Goal: Task Accomplishment & Management: Manage account settings

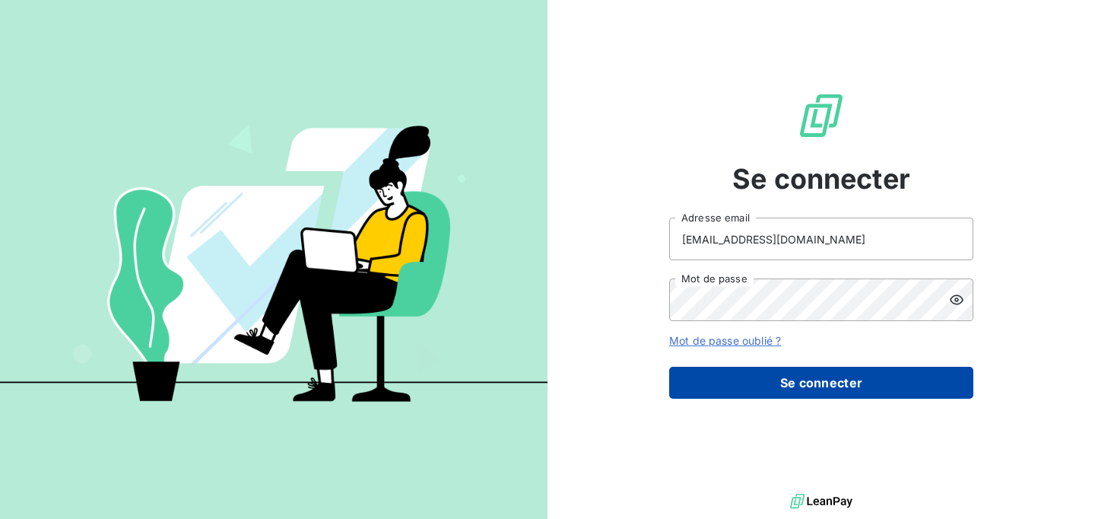
click at [784, 383] on button "Se connecter" at bounding box center [821, 383] width 304 height 32
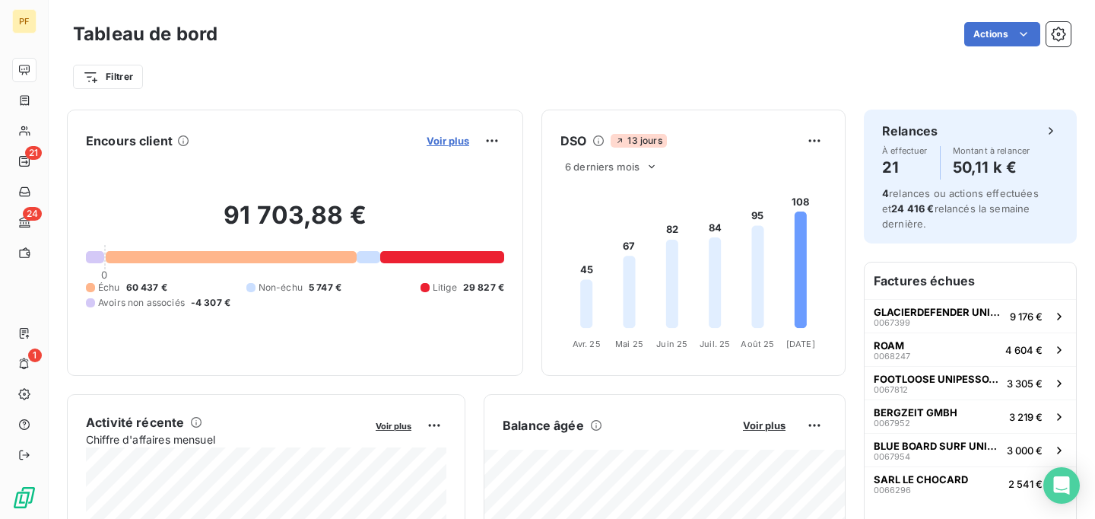
click at [449, 138] on span "Voir plus" at bounding box center [448, 141] width 43 height 12
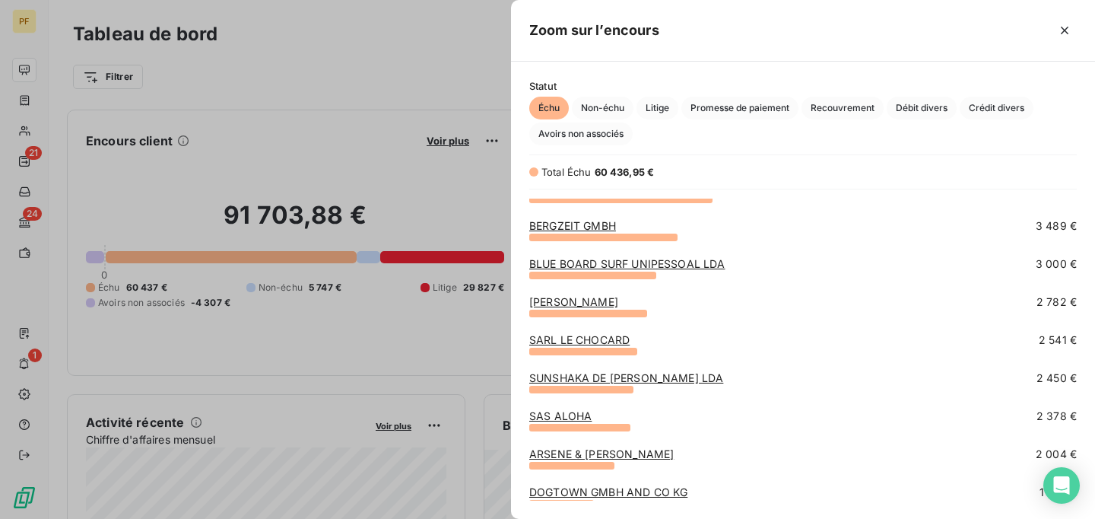
scroll to position [178, 0]
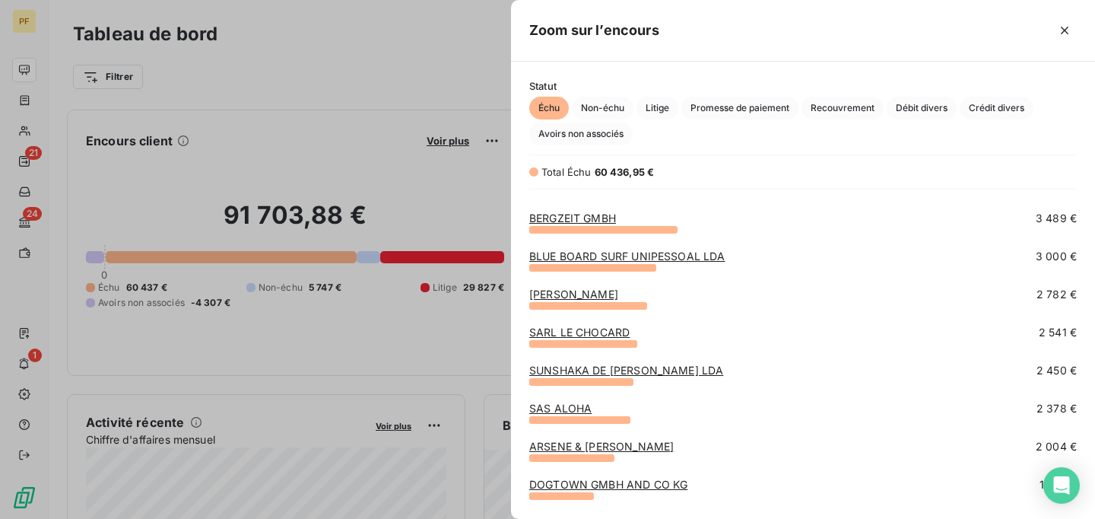
click at [794, 351] on div "SARL LE CHOCARD 2 541 €" at bounding box center [803, 344] width 548 height 38
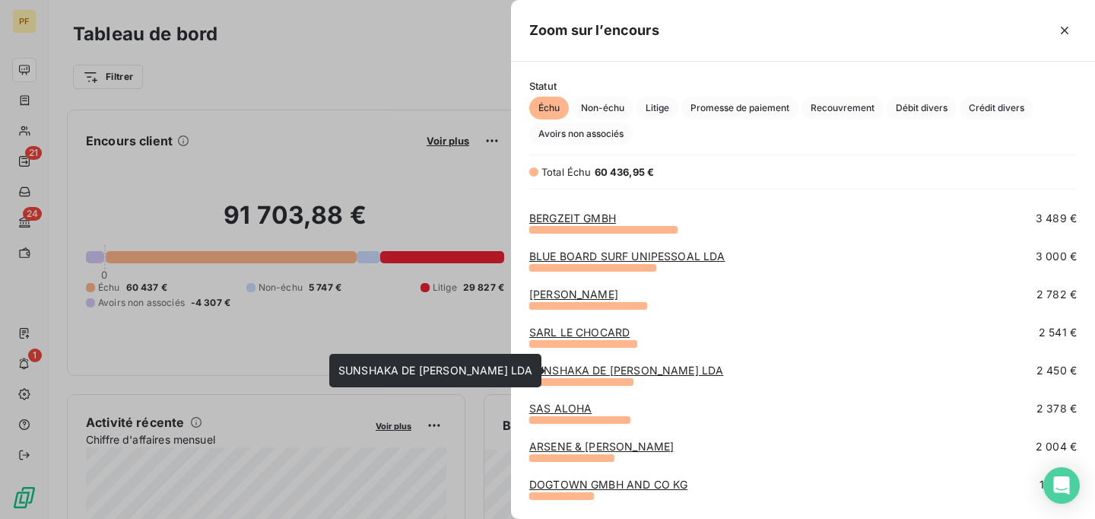
click at [642, 376] on link "SUNSHAKA DE [PERSON_NAME] LDA" at bounding box center [626, 370] width 194 height 13
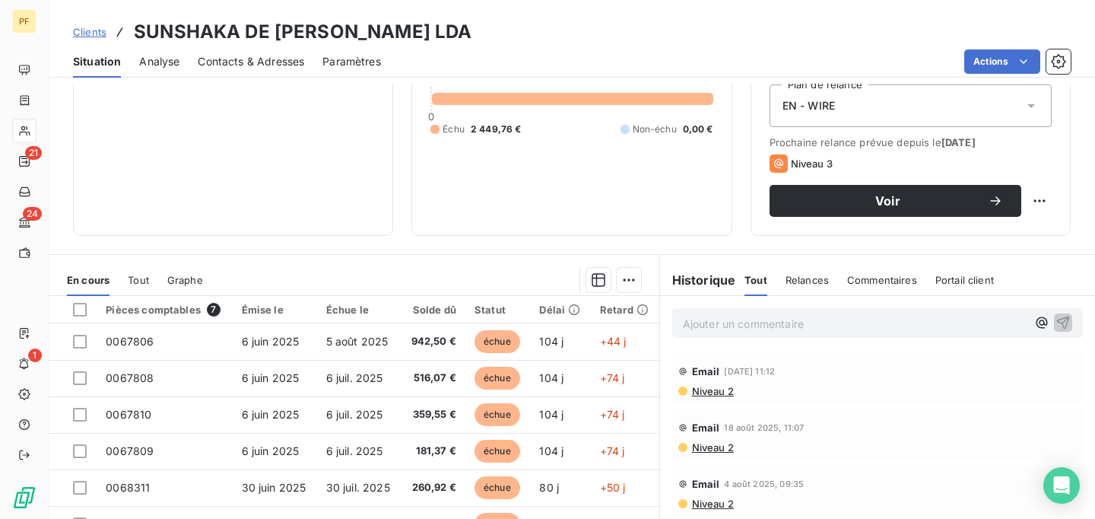
scroll to position [285, 0]
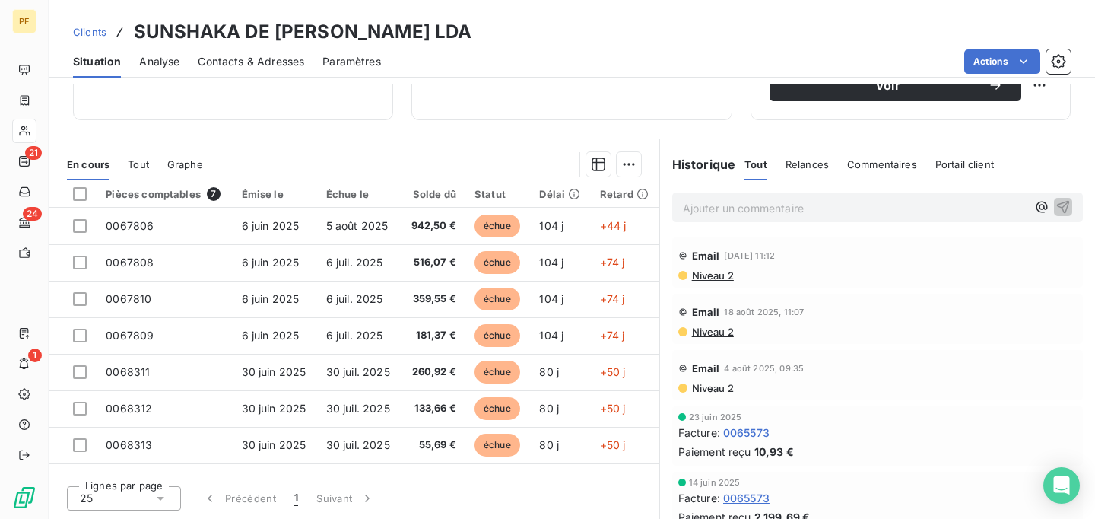
click at [716, 278] on span "Niveau 2" at bounding box center [712, 275] width 43 height 12
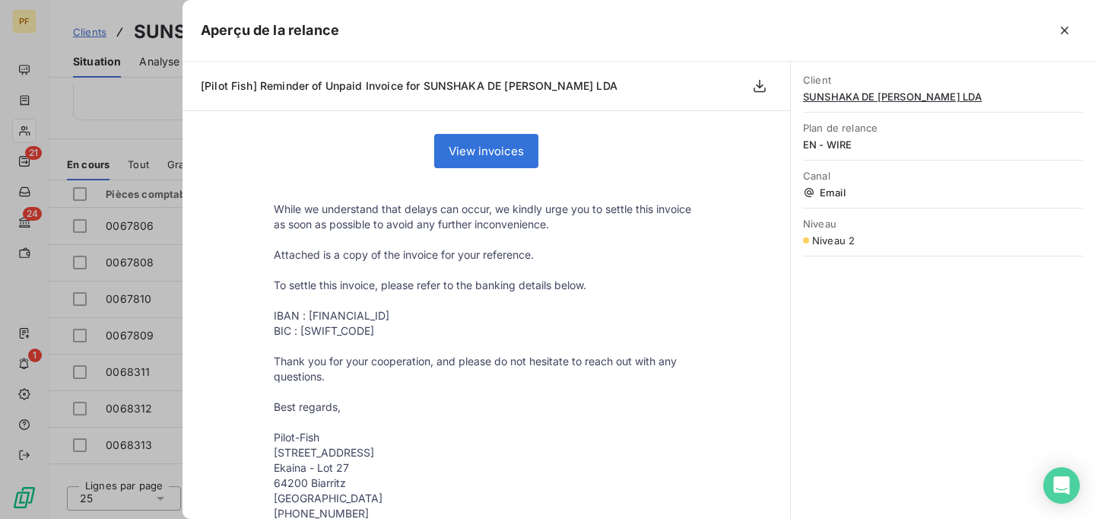
scroll to position [0, 0]
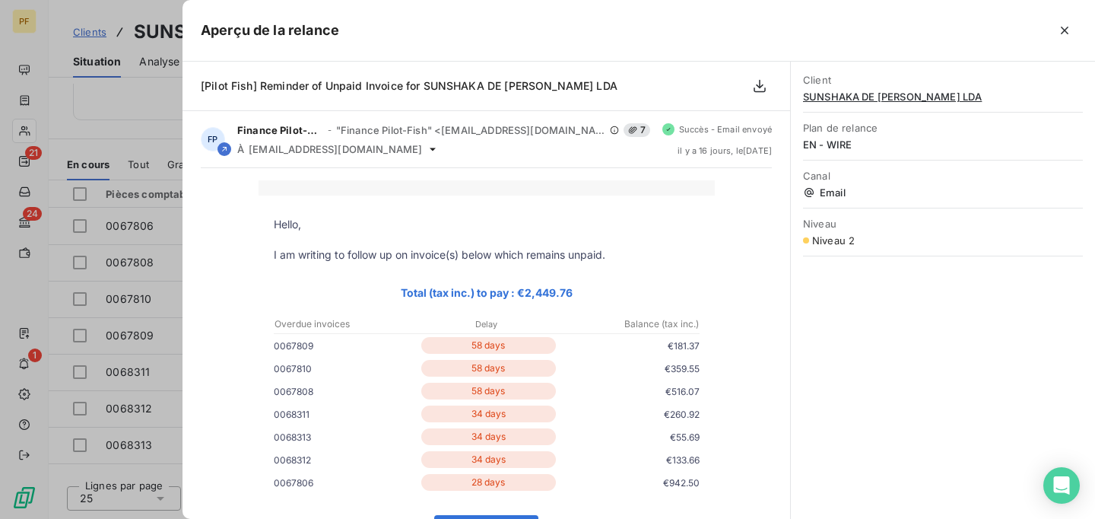
click at [850, 98] on span "SUNSHAKA DE [PERSON_NAME] LDA" at bounding box center [943, 97] width 280 height 12
click at [1069, 29] on icon "button" at bounding box center [1064, 30] width 15 height 15
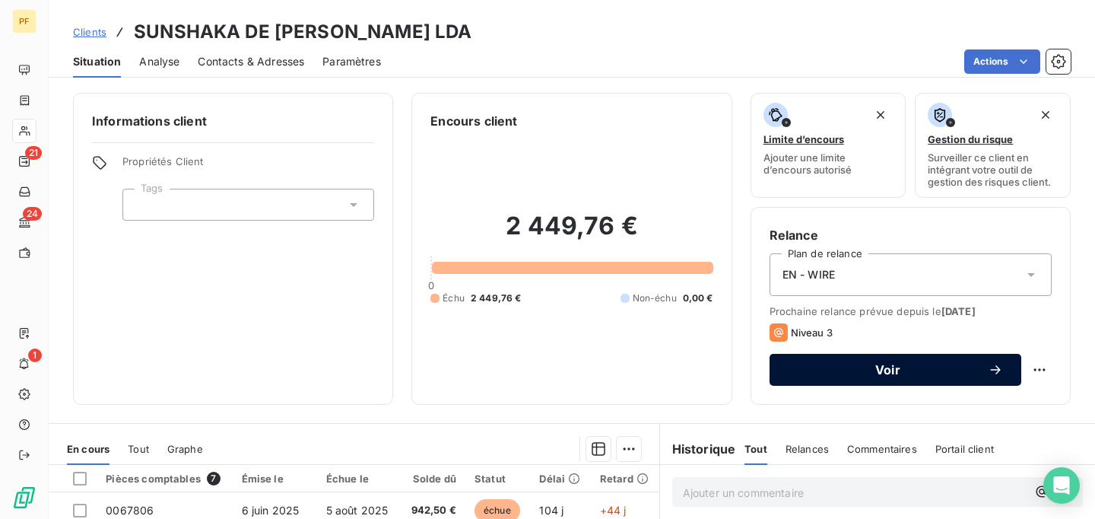
click at [835, 378] on button "Voir" at bounding box center [896, 370] width 252 height 32
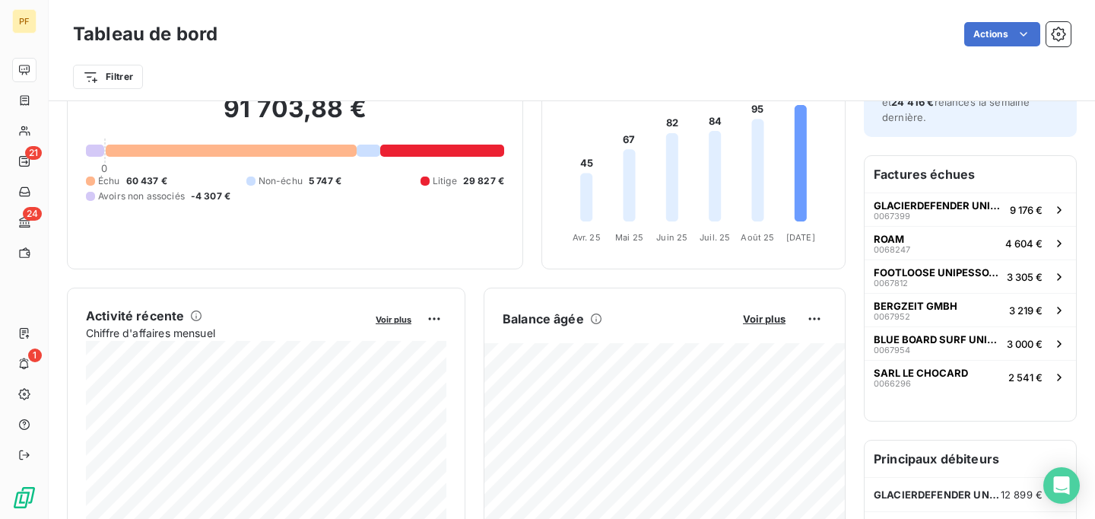
scroll to position [116, 0]
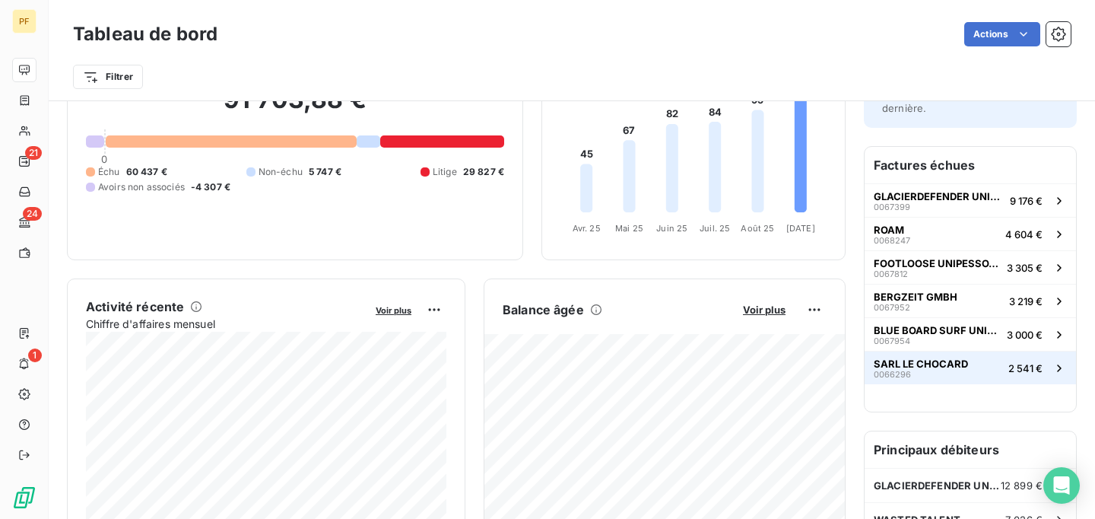
click at [961, 376] on div "SARL LE CHOCARD 0066296" at bounding box center [921, 367] width 94 height 21
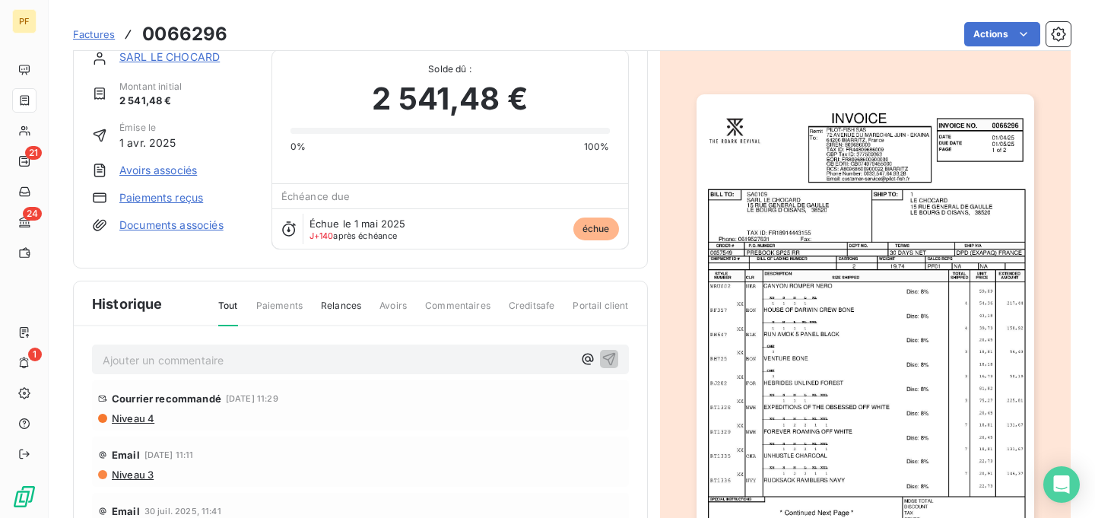
scroll to position [26, 0]
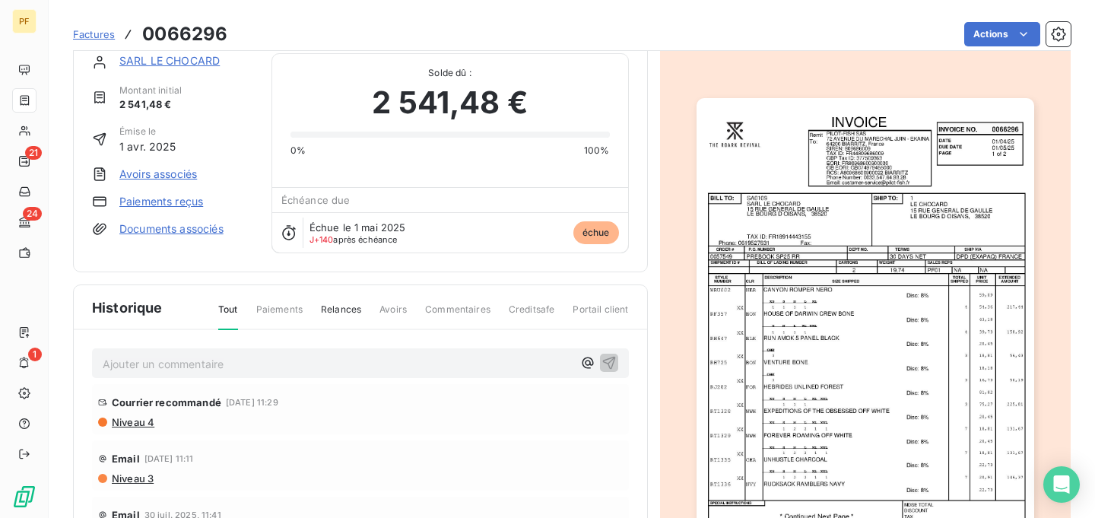
click at [163, 231] on link "Documents associés" at bounding box center [171, 228] width 104 height 15
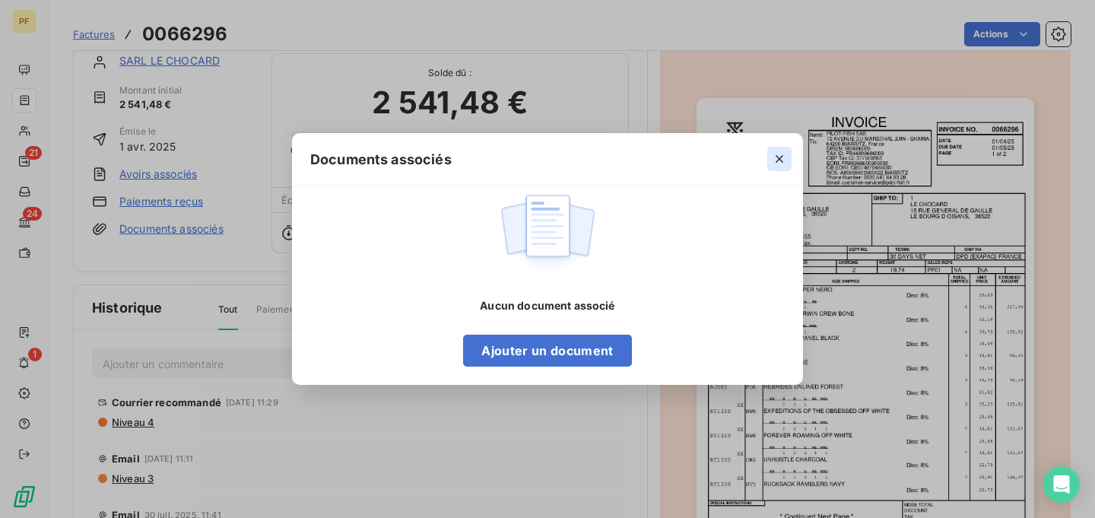
click at [779, 154] on icon "button" at bounding box center [779, 158] width 15 height 15
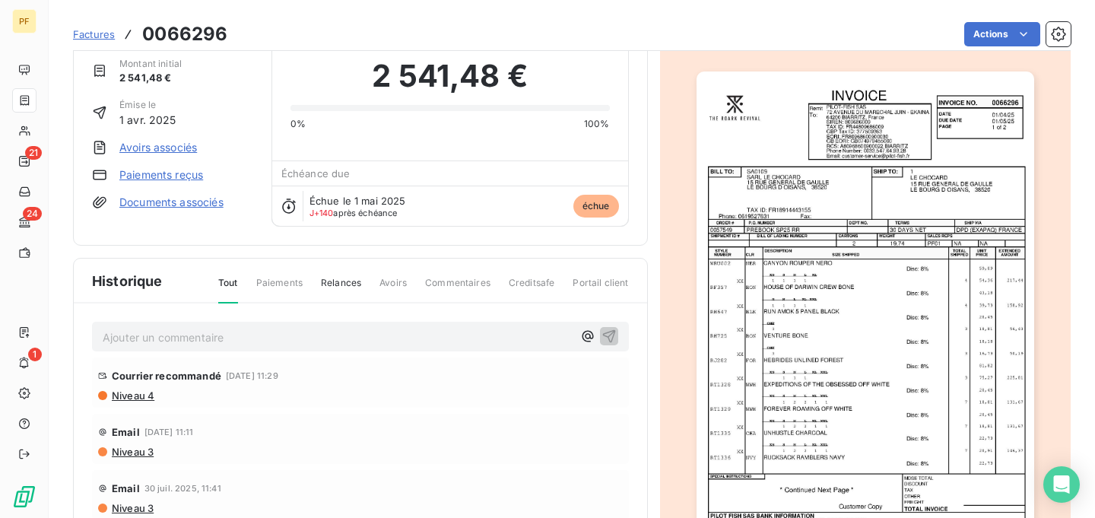
scroll to position [66, 0]
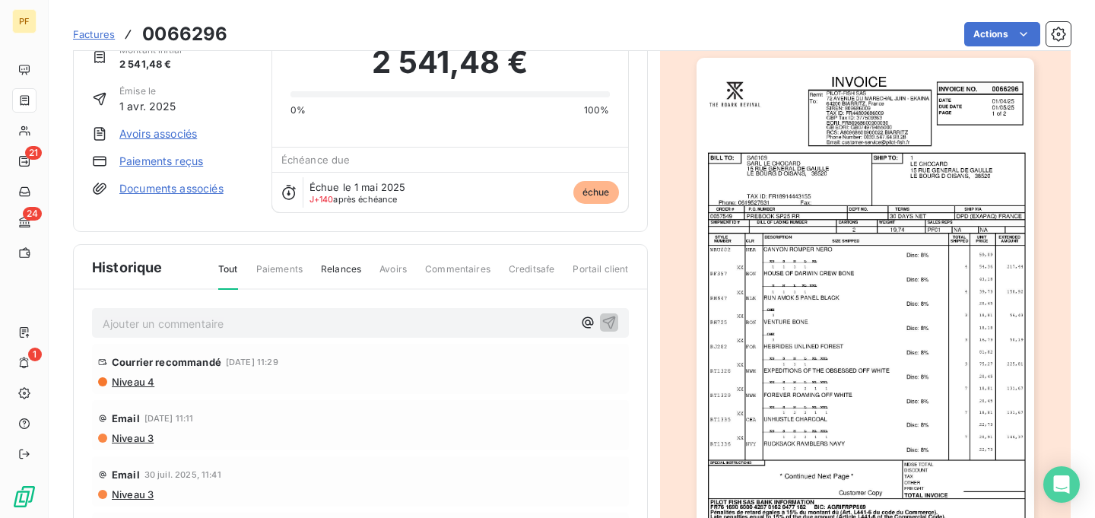
click at [284, 268] on span "Paiements" at bounding box center [279, 275] width 46 height 26
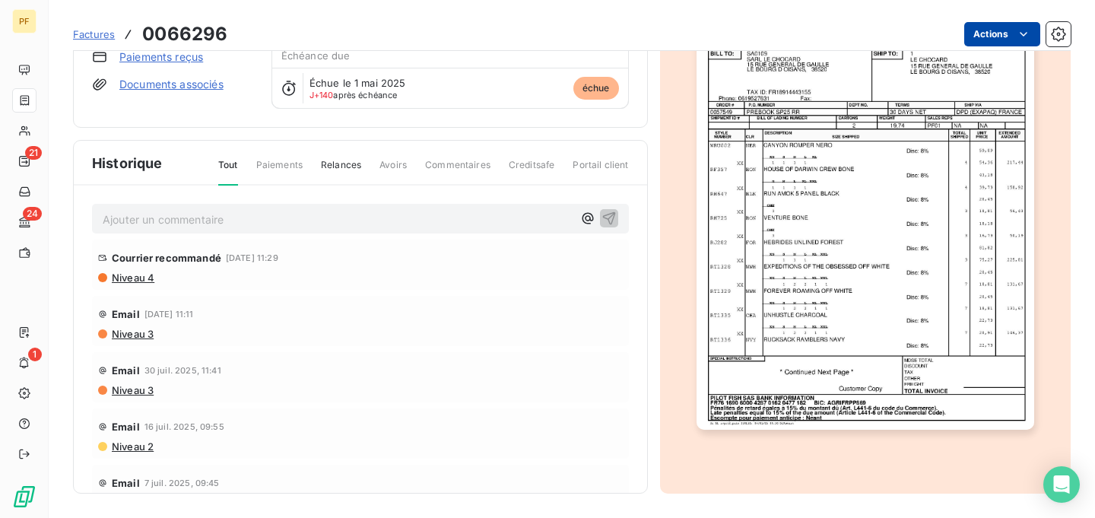
scroll to position [170, 0]
click at [1024, 30] on html "PF 21 24 1 Factures 0066296 Actions SARL LE CHOCARD Montant initial 2 541,48 € …" at bounding box center [547, 259] width 1095 height 518
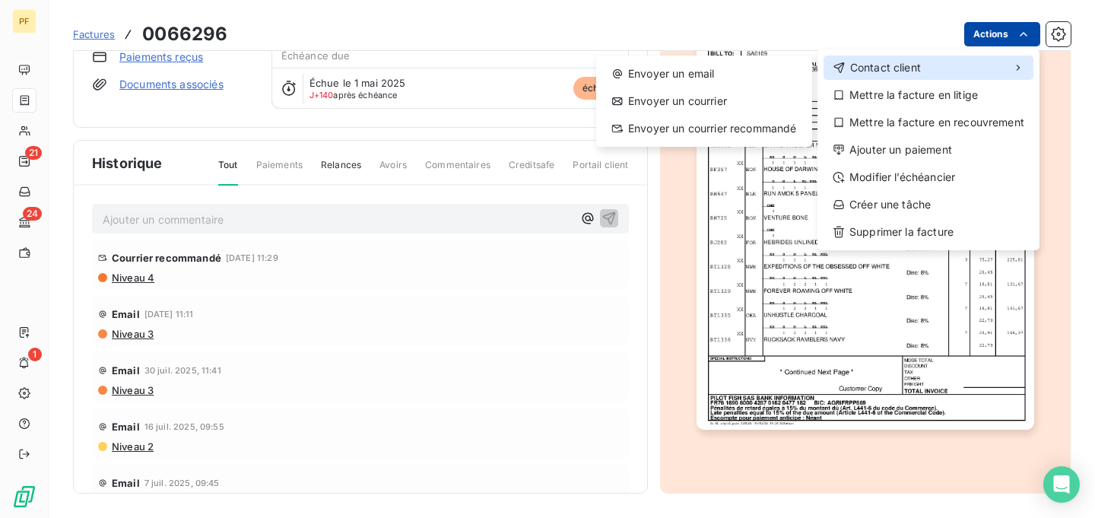
click at [1013, 72] on icon at bounding box center [1018, 68] width 12 height 12
click at [1018, 70] on icon at bounding box center [1018, 68] width 3 height 6
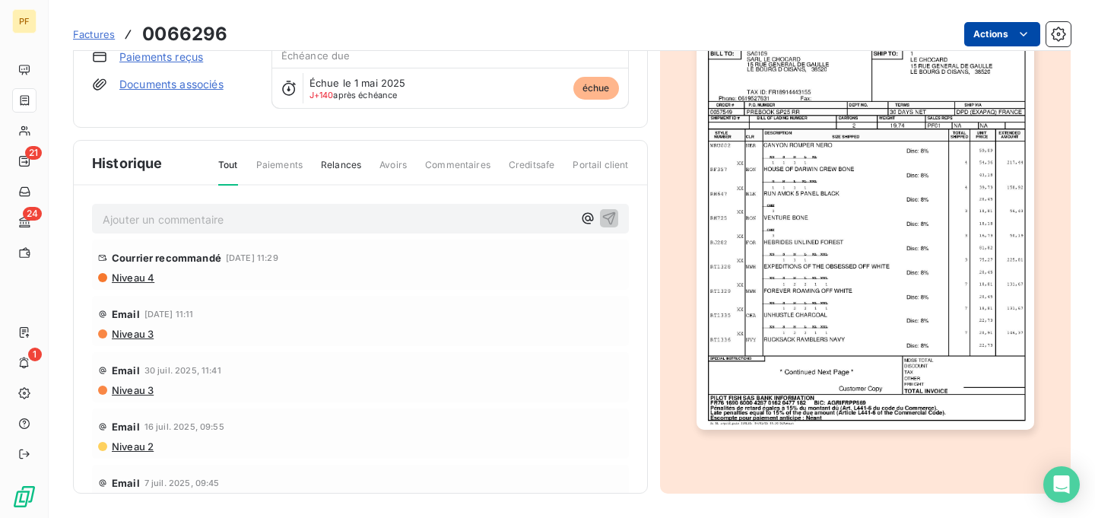
click at [353, 164] on html "PF 21 24 1 Factures 0066296 Actions SARL LE CHOCARD Montant initial 2 541,48 € …" at bounding box center [547, 259] width 1095 height 518
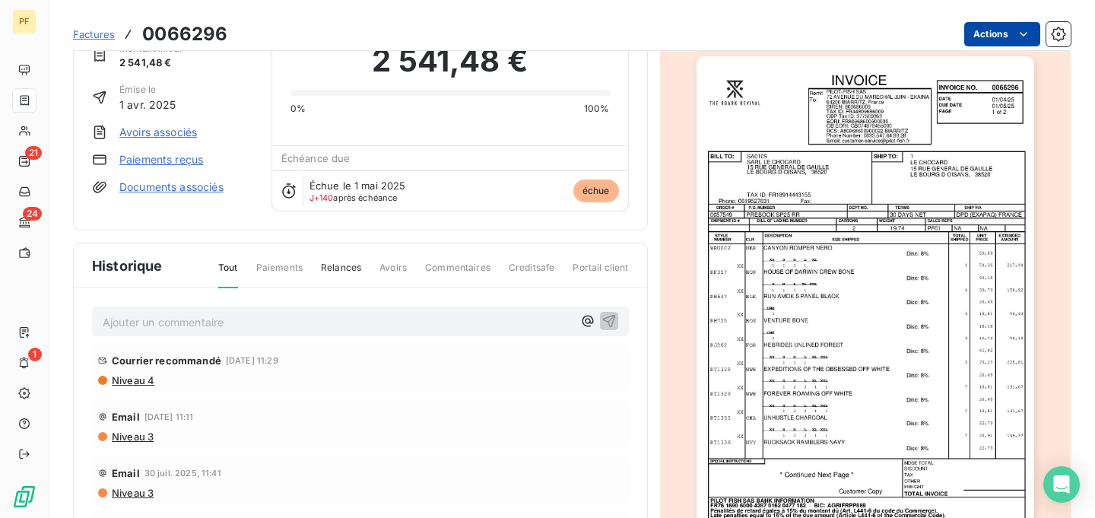
scroll to position [0, 0]
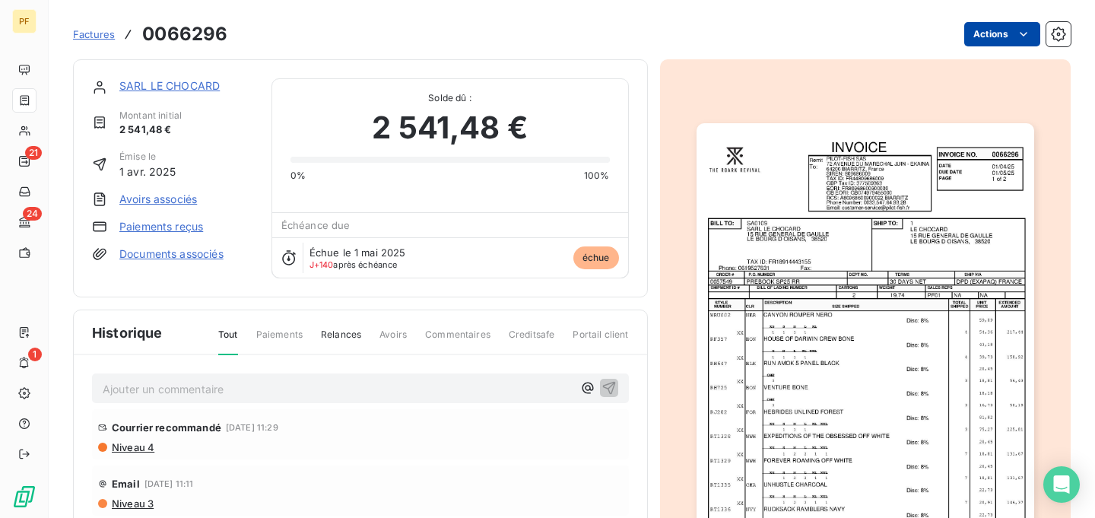
click at [195, 89] on link "SARL LE CHOCARD" at bounding box center [169, 85] width 100 height 13
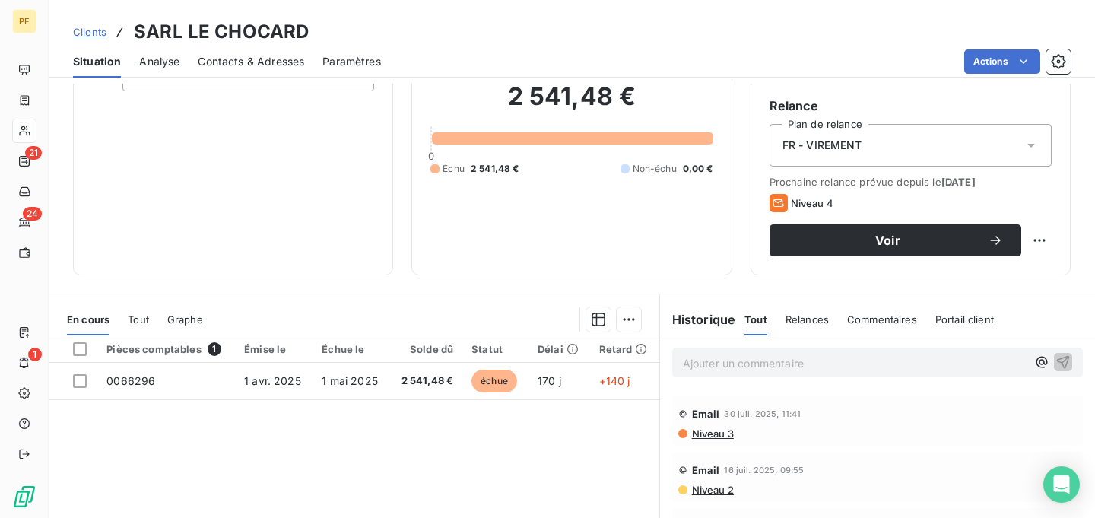
scroll to position [150, 0]
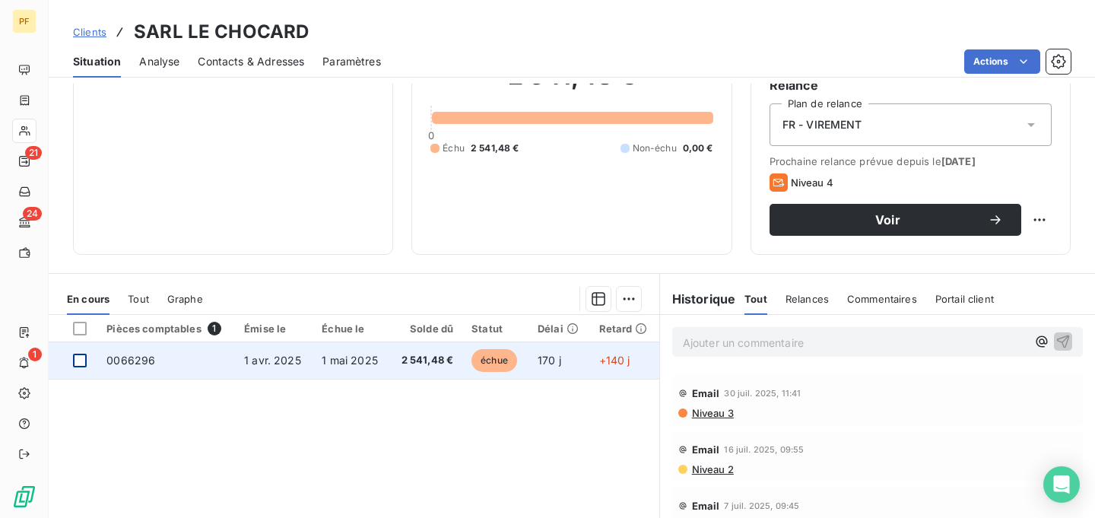
click at [83, 361] on div at bounding box center [80, 361] width 14 height 14
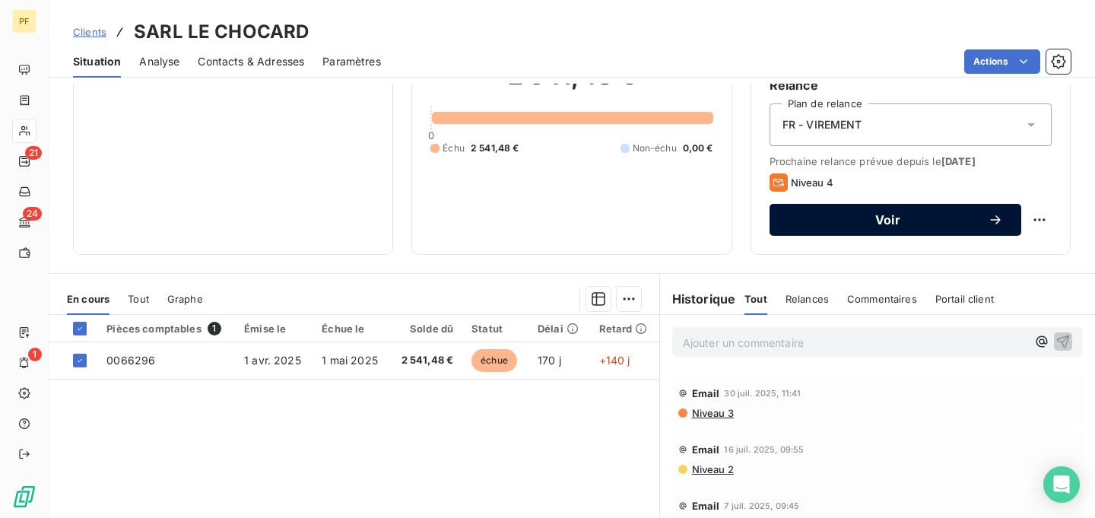
click at [929, 223] on span "Voir" at bounding box center [888, 220] width 200 height 12
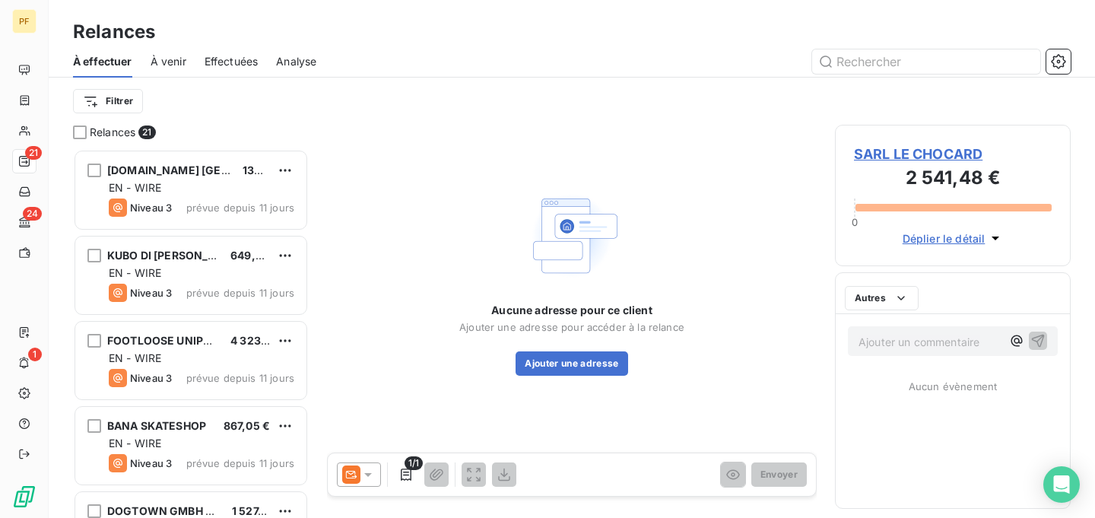
scroll to position [369, 236]
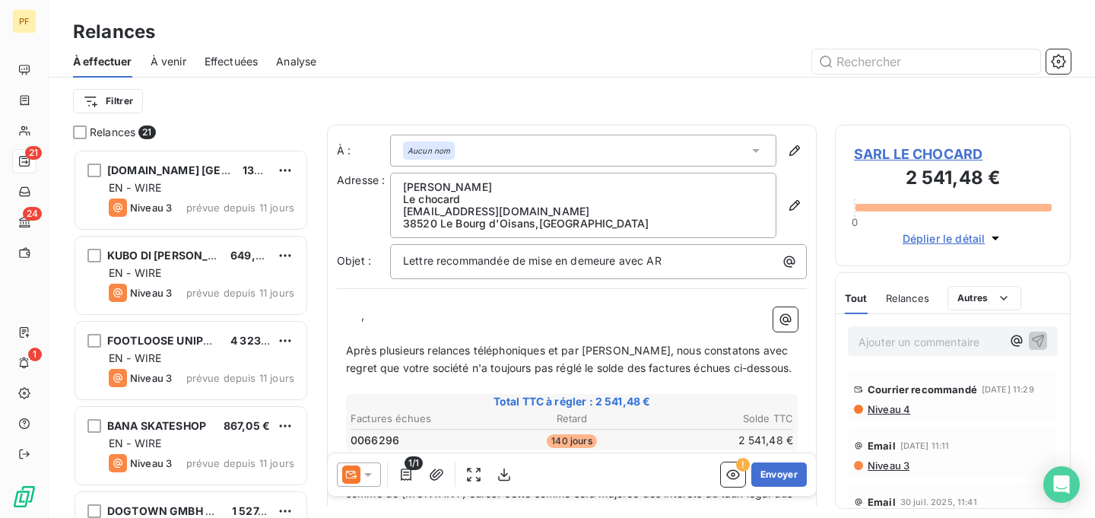
click at [407, 186] on p "[PERSON_NAME]" at bounding box center [583, 187] width 360 height 12
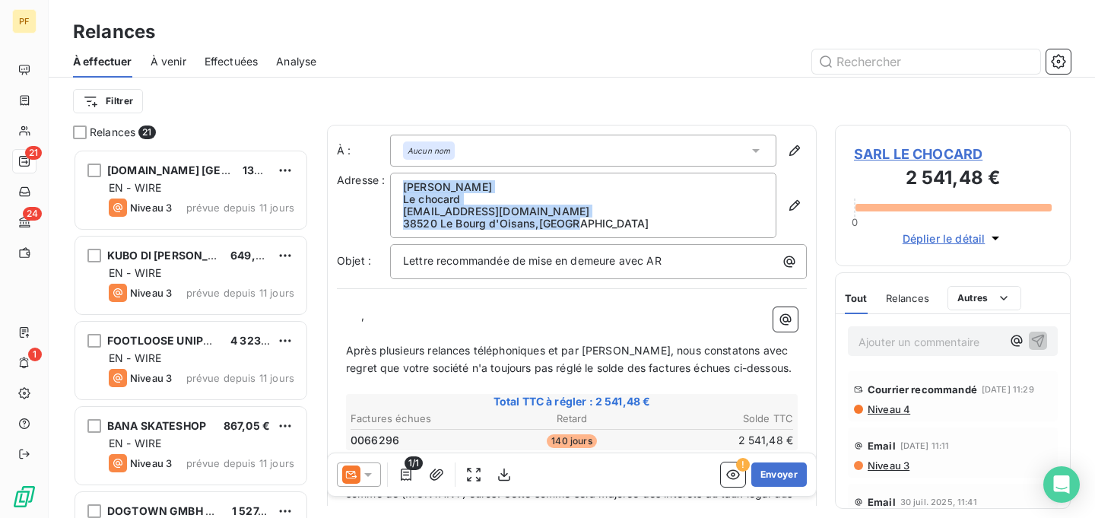
drag, startPoint x: 406, startPoint y: 184, endPoint x: 453, endPoint y: 240, distance: 73.4
click at [453, 240] on div "À : Aucun nom Adresse : [PERSON_NAME] Le chocard [EMAIL_ADDRESS][DOMAIN_NAME] […" at bounding box center [572, 207] width 470 height 145
copy span "Justine Le Belicard Le chocard [EMAIL_ADDRESS][DOMAIN_NAME] [GEOGRAPHIC_DATA] ,…"
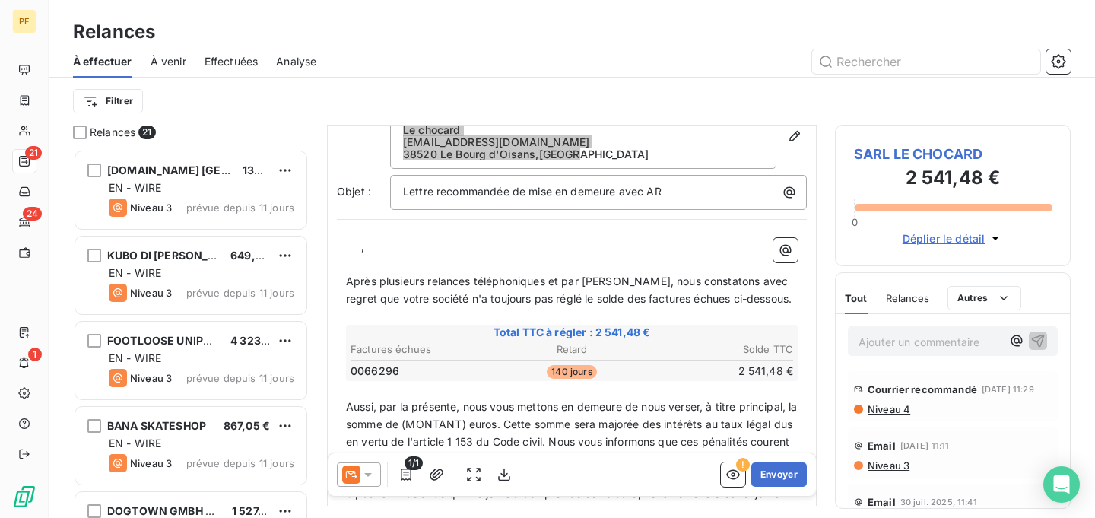
scroll to position [87, 0]
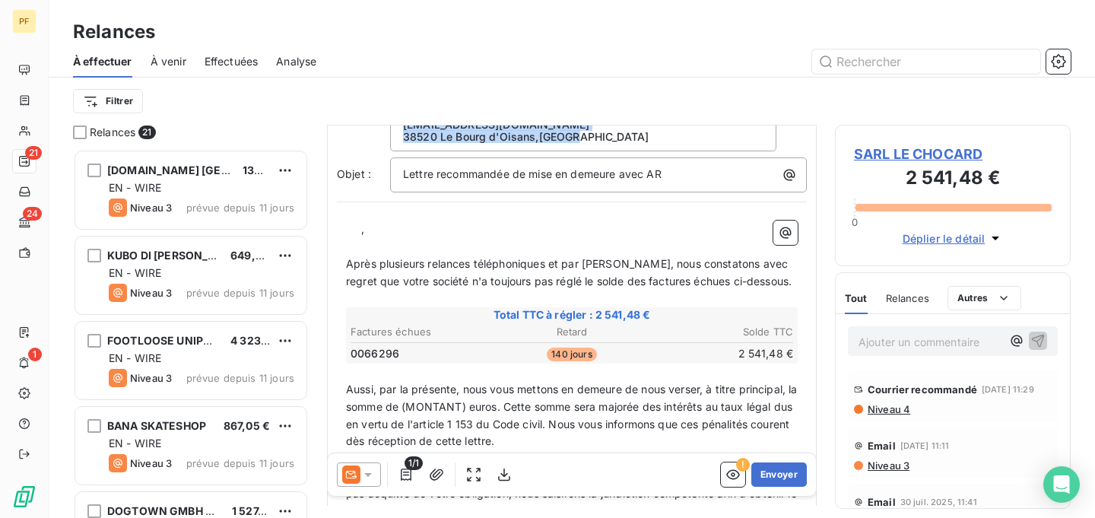
click at [409, 475] on icon "button" at bounding box center [406, 474] width 15 height 15
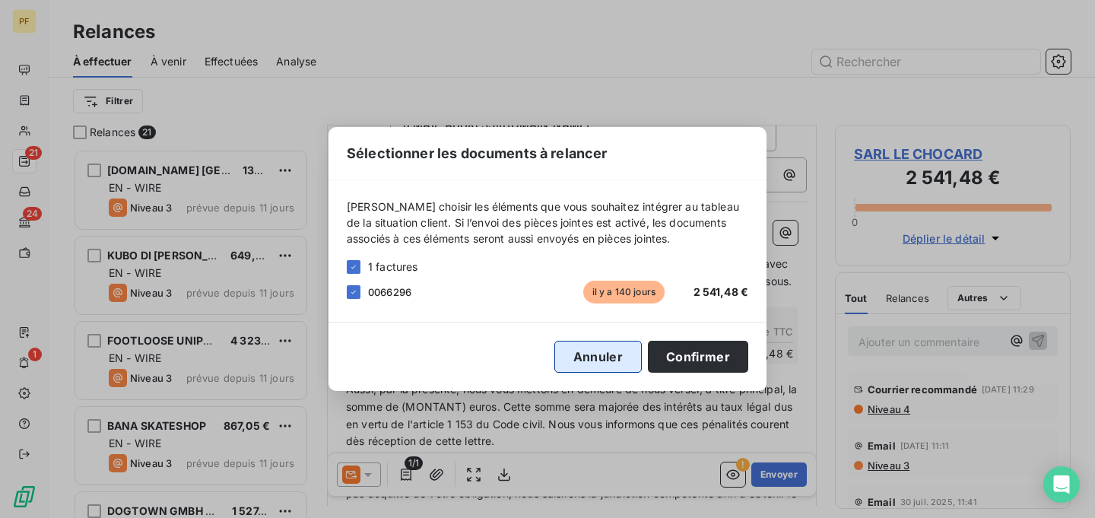
click at [576, 354] on button "Annuler" at bounding box center [597, 357] width 87 height 32
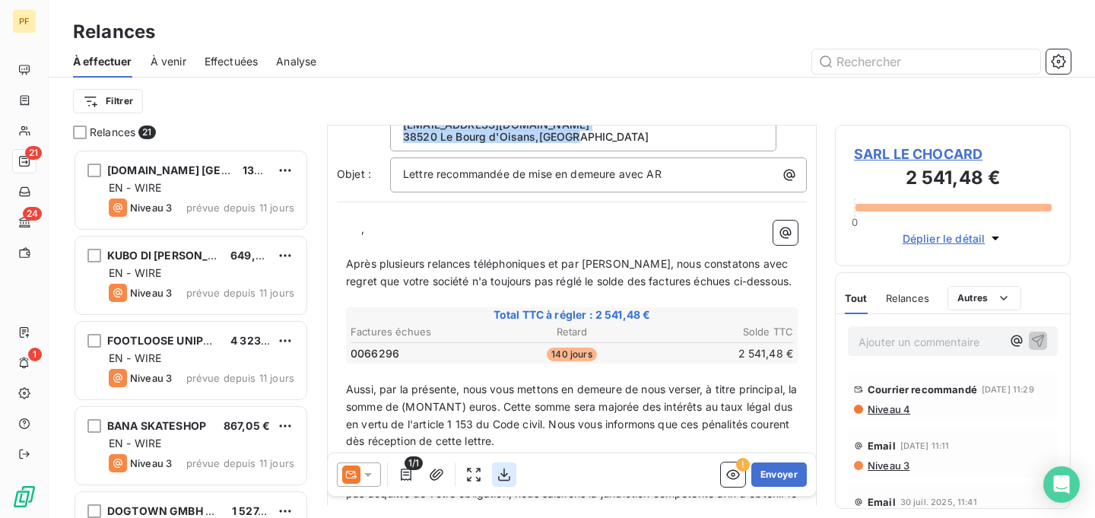
click at [506, 476] on icon "button" at bounding box center [504, 474] width 15 height 15
click at [478, 56] on div at bounding box center [703, 61] width 736 height 24
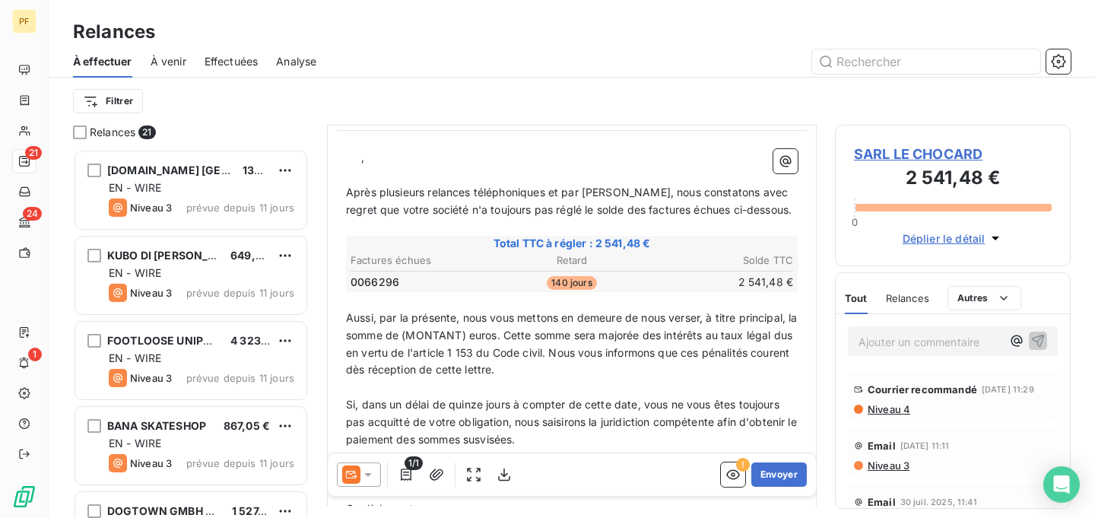
scroll to position [165, 0]
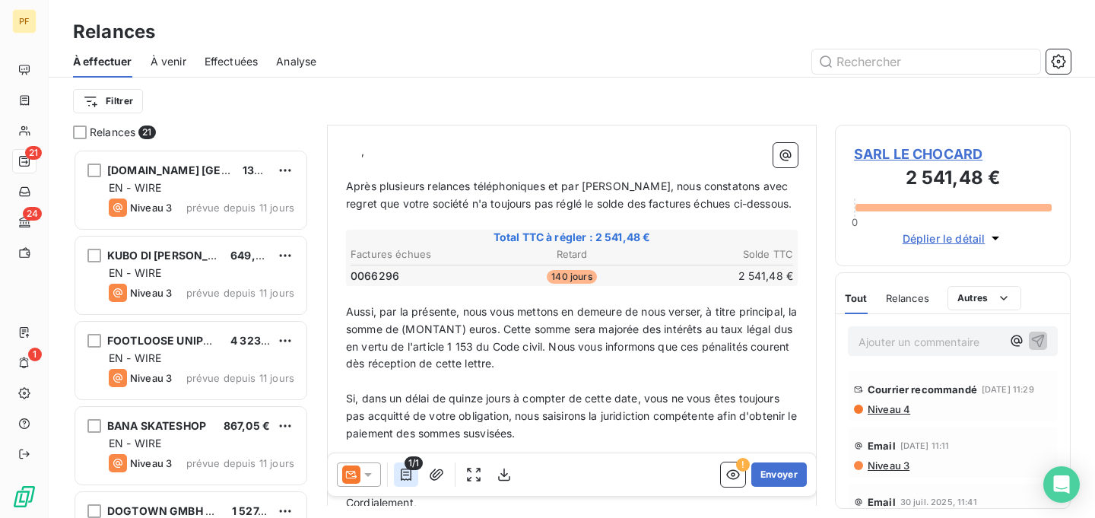
click at [408, 475] on icon "button" at bounding box center [406, 474] width 11 height 12
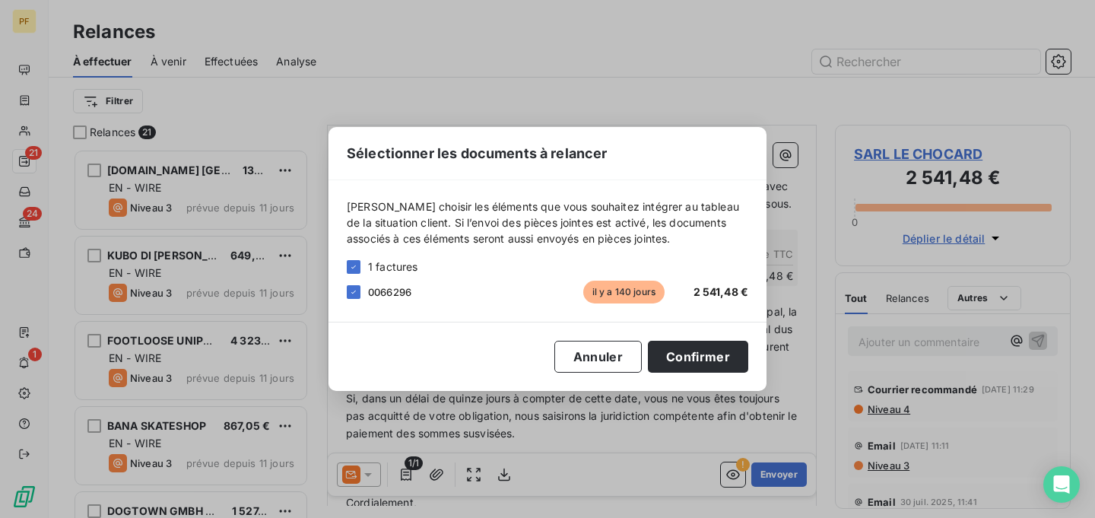
click at [585, 459] on div "Sélectionner les documents à relancer [PERSON_NAME] choisir les éléments que vo…" at bounding box center [547, 259] width 1095 height 518
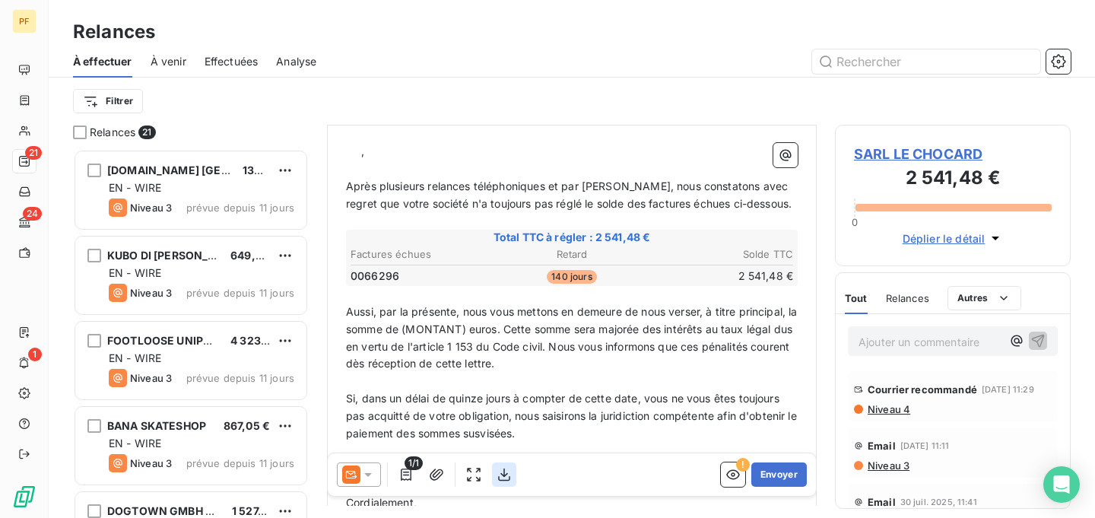
click at [507, 474] on icon "button" at bounding box center [504, 474] width 12 height 13
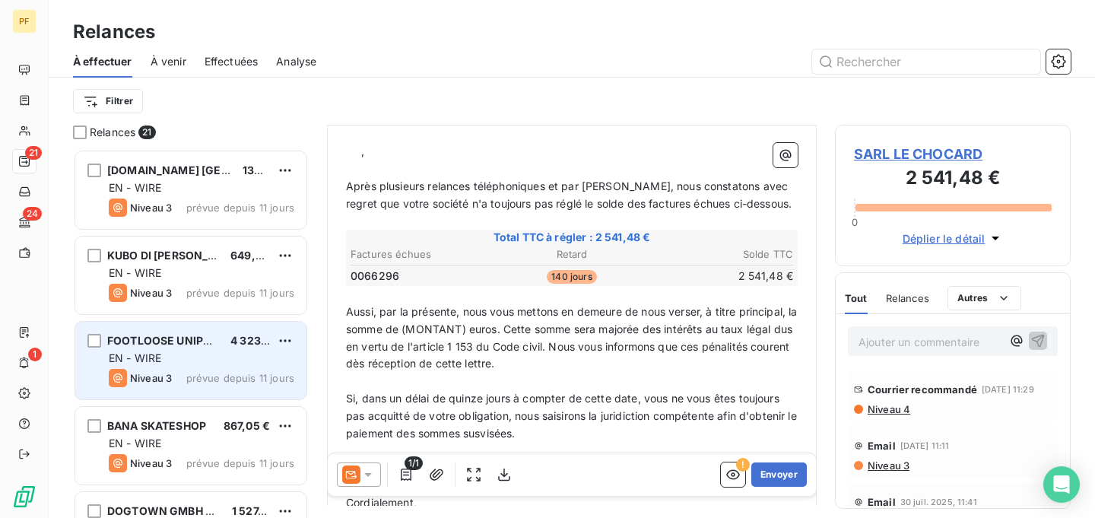
scroll to position [0, 0]
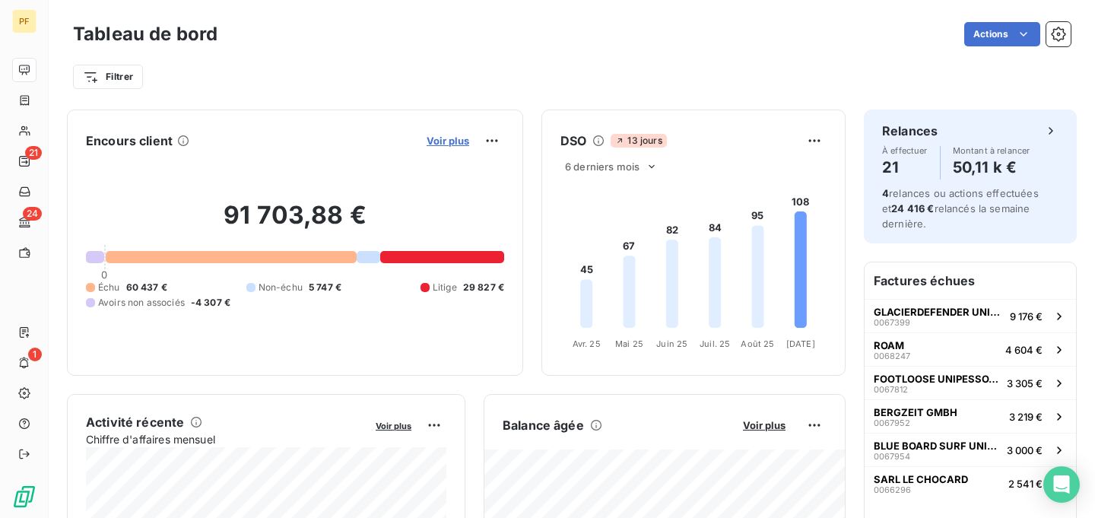
click at [447, 145] on span "Voir plus" at bounding box center [448, 141] width 43 height 12
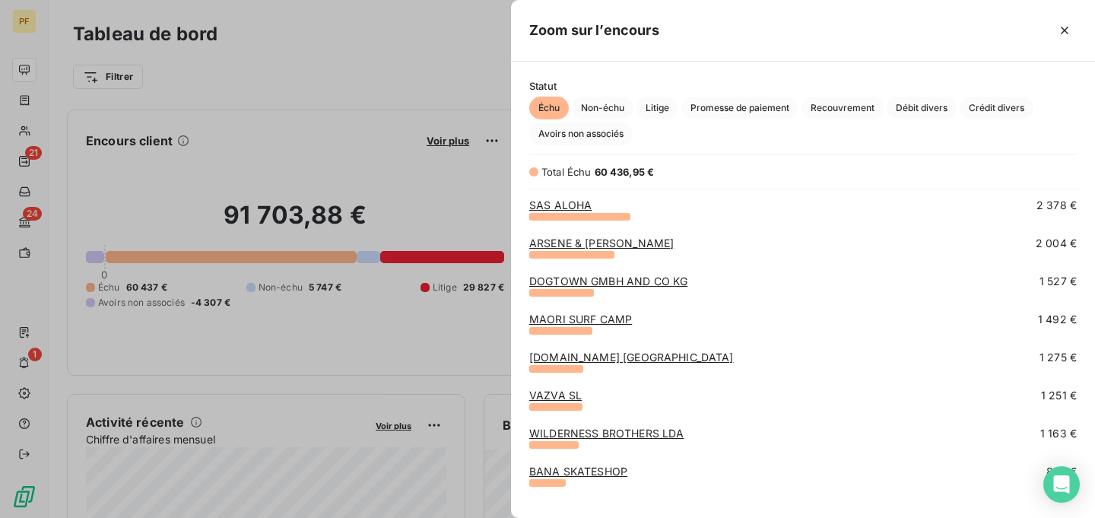
scroll to position [364, 0]
